Goal: Information Seeking & Learning: Learn about a topic

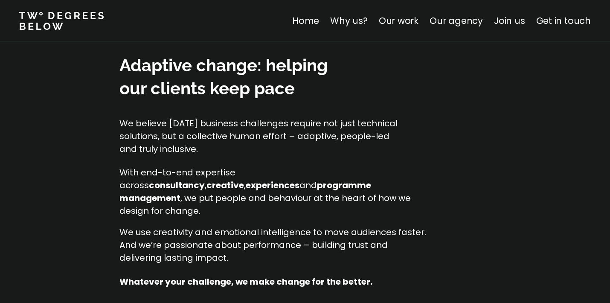
click at [519, 18] on link "Join us" at bounding box center [509, 21] width 31 height 12
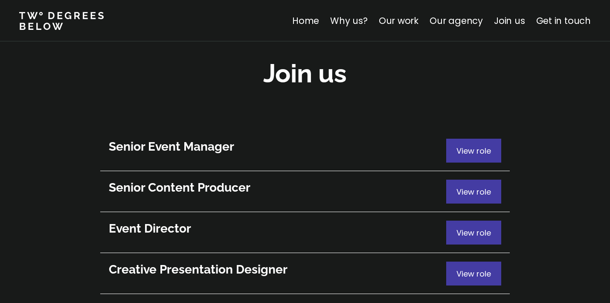
scroll to position [4665, 0]
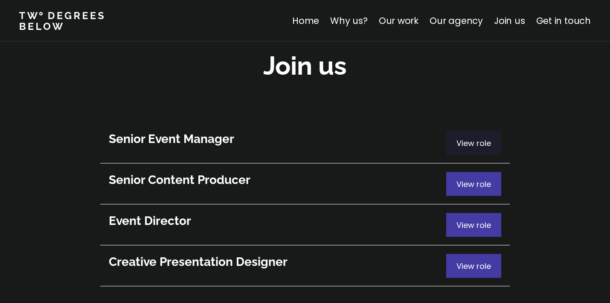
click at [476, 138] on span "View role" at bounding box center [474, 143] width 35 height 11
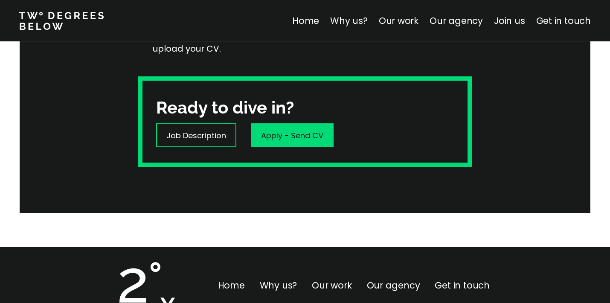
scroll to position [240, 0]
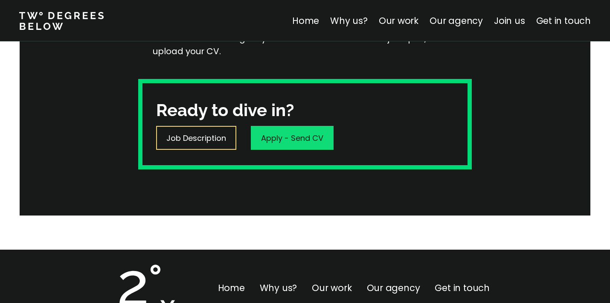
click at [225, 137] on p "Job Description" at bounding box center [196, 138] width 60 height 12
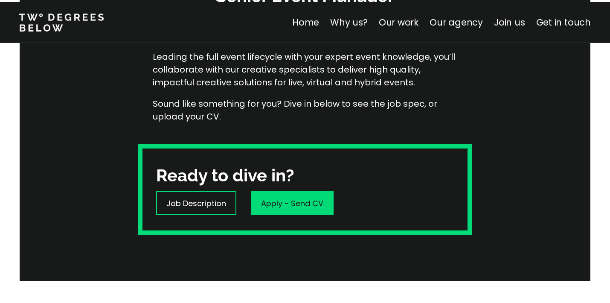
scroll to position [199, 0]
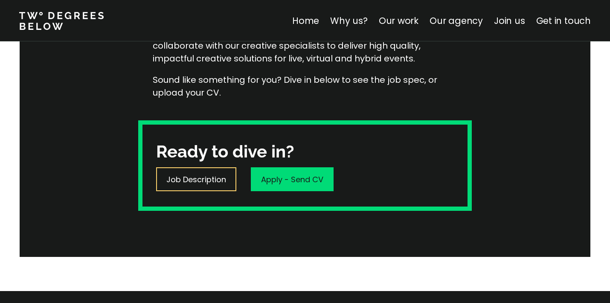
click at [212, 182] on p "Job Description" at bounding box center [196, 180] width 60 height 12
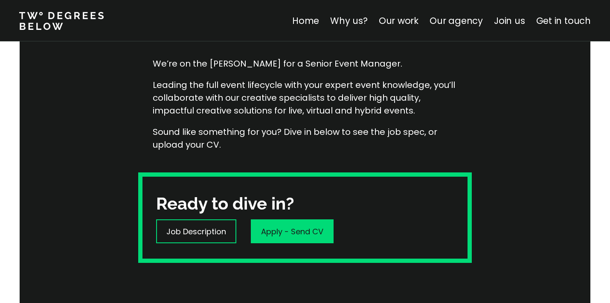
scroll to position [149, 0]
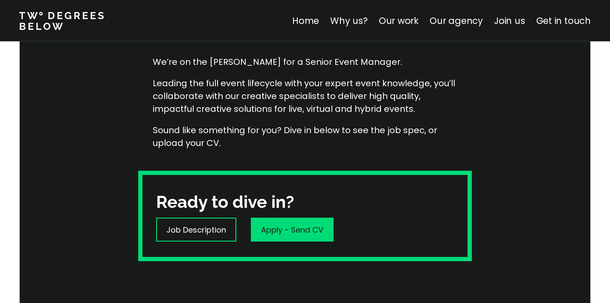
scroll to position [4643, 0]
